Goal: Navigation & Orientation: Find specific page/section

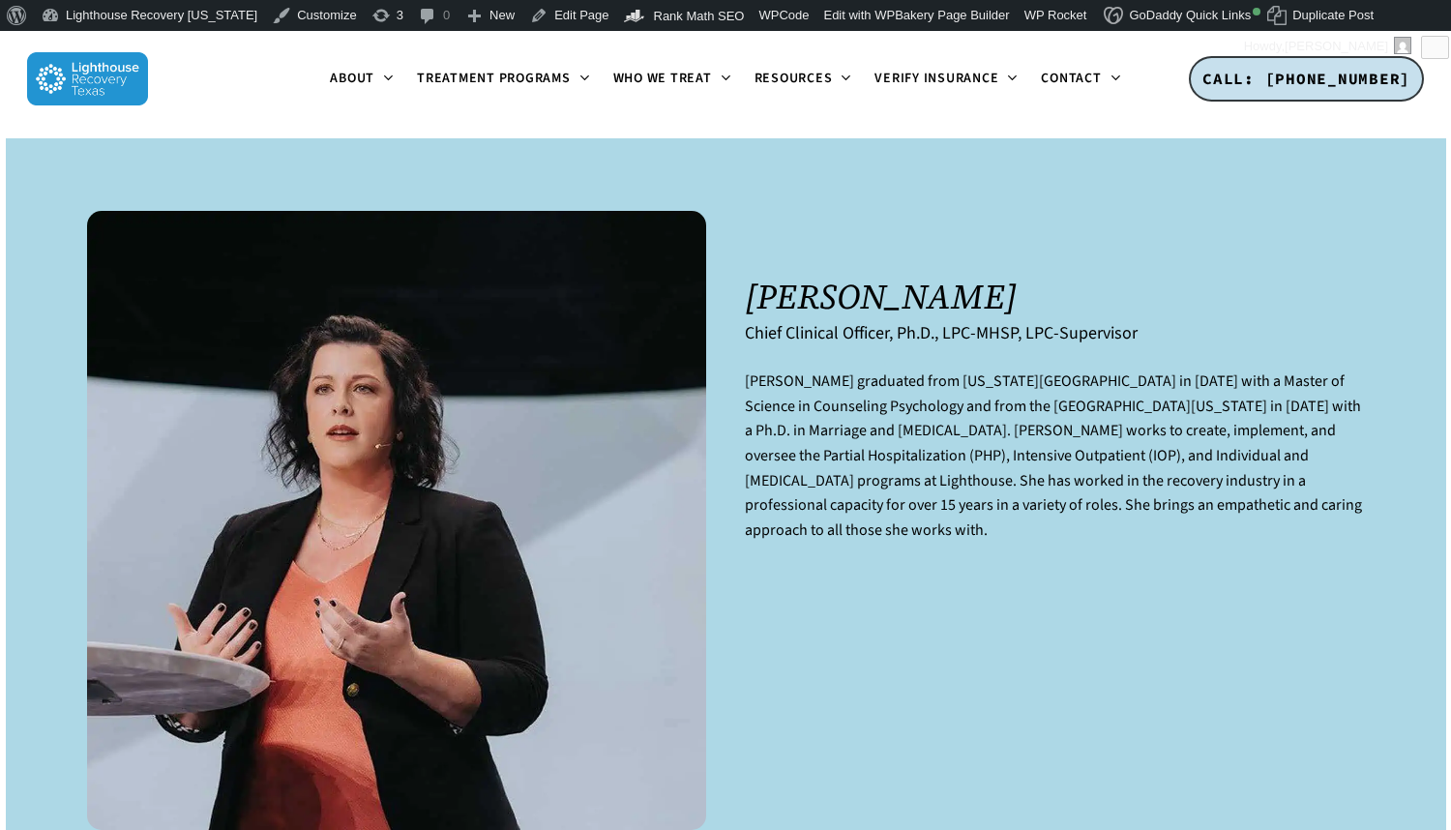
scroll to position [31, 0]
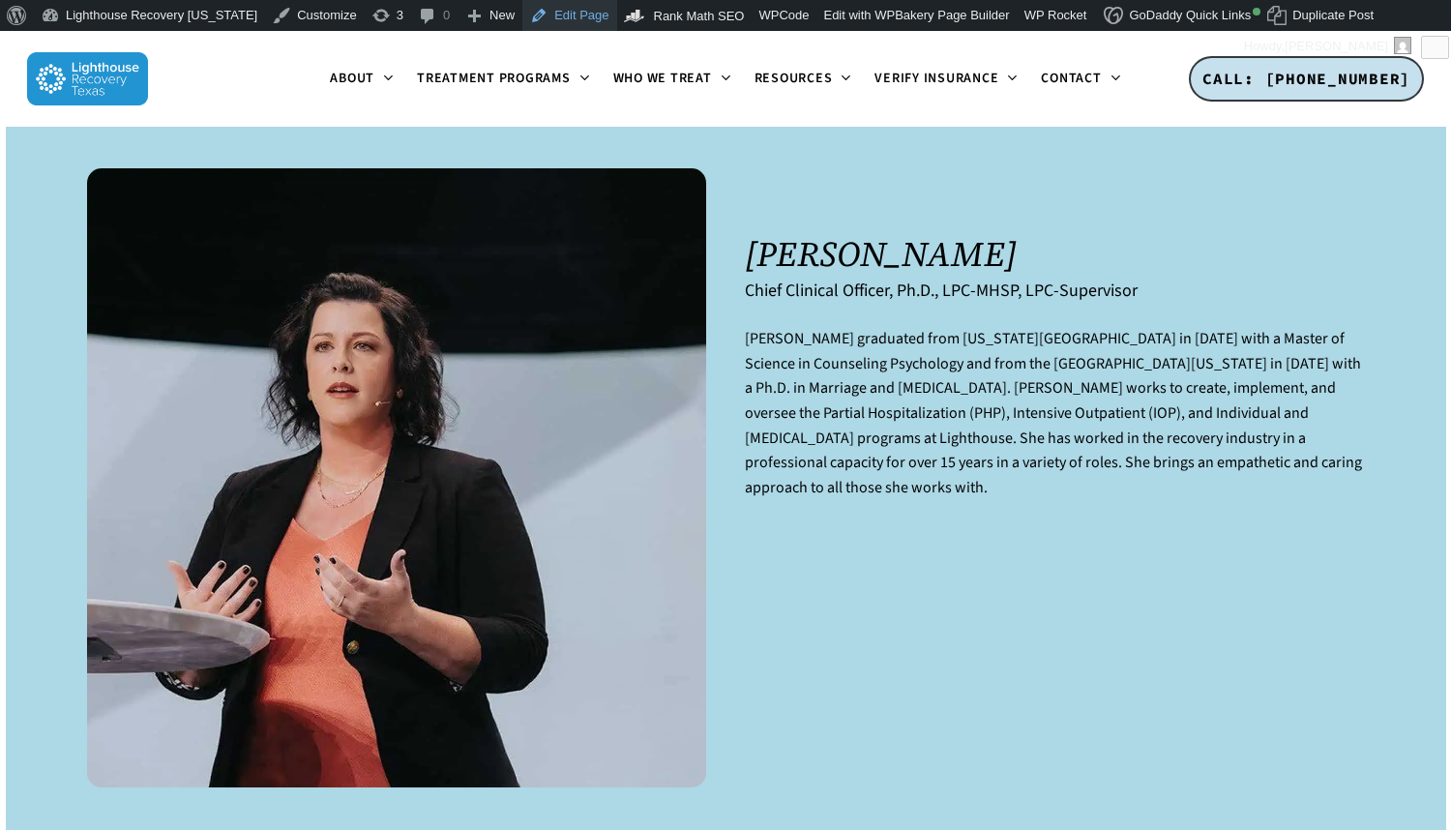
click at [569, 19] on link "Edit Page" at bounding box center [569, 15] width 94 height 31
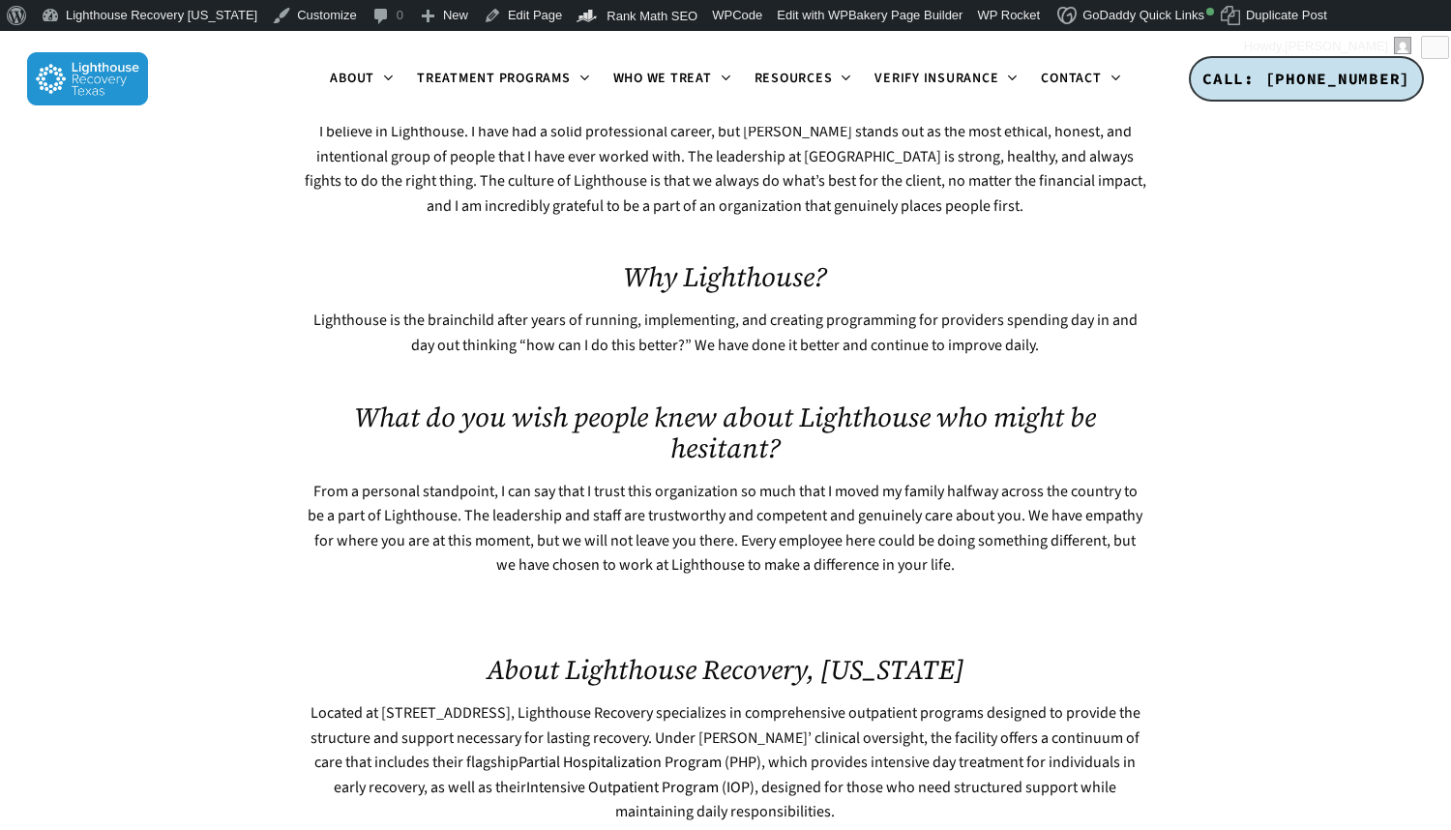
scroll to position [1058, 0]
